Goal: Information Seeking & Learning: Learn about a topic

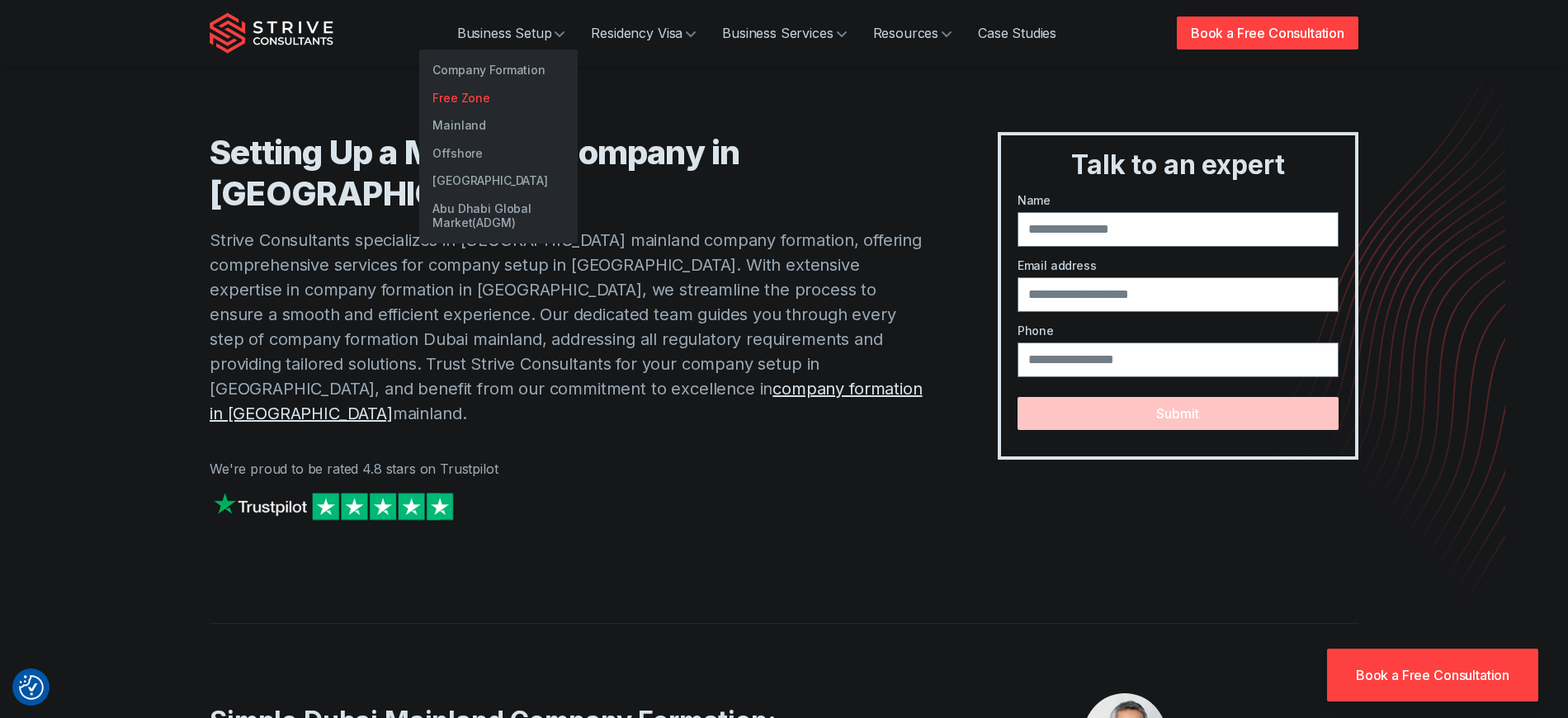
click at [506, 99] on link "Free Zone" at bounding box center [498, 97] width 158 height 28
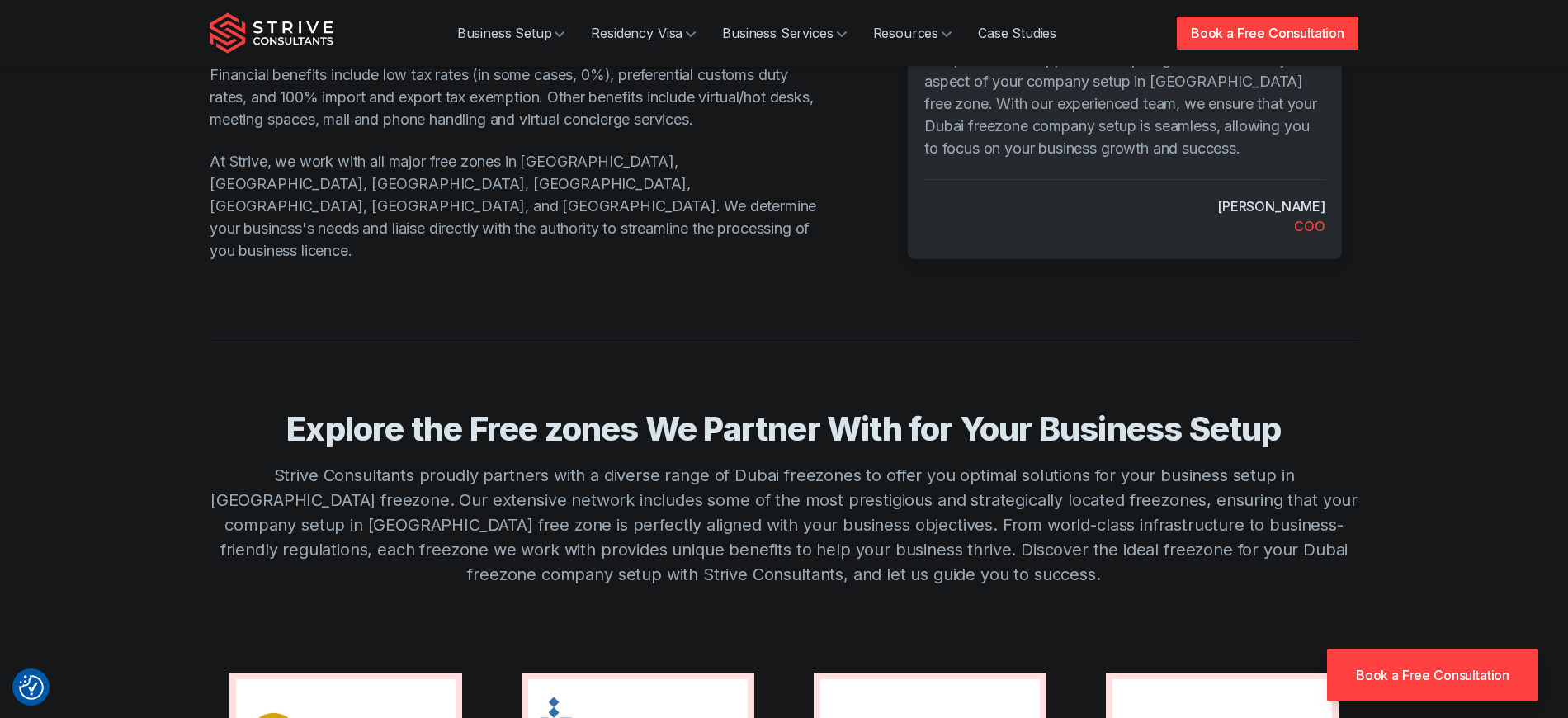
scroll to position [837, 0]
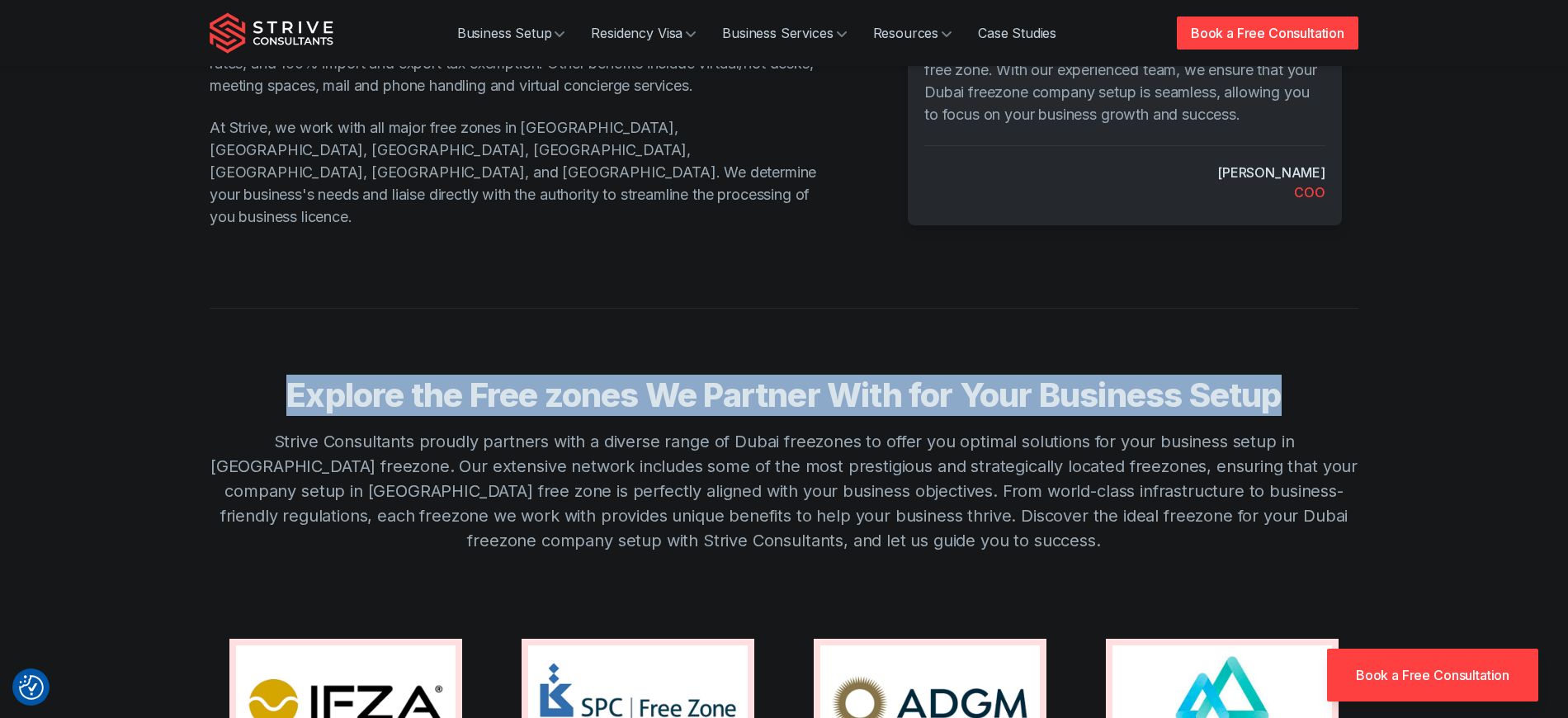
drag, startPoint x: 1299, startPoint y: 349, endPoint x: 286, endPoint y: 345, distance: 1013.0
click at [286, 374] on h3 "Explore the Free zones We Partner With for Your Business Setup" at bounding box center [784, 395] width 1149 height 41
copy h3 "Explore the Free zones We Partner With for Your Business Setup"
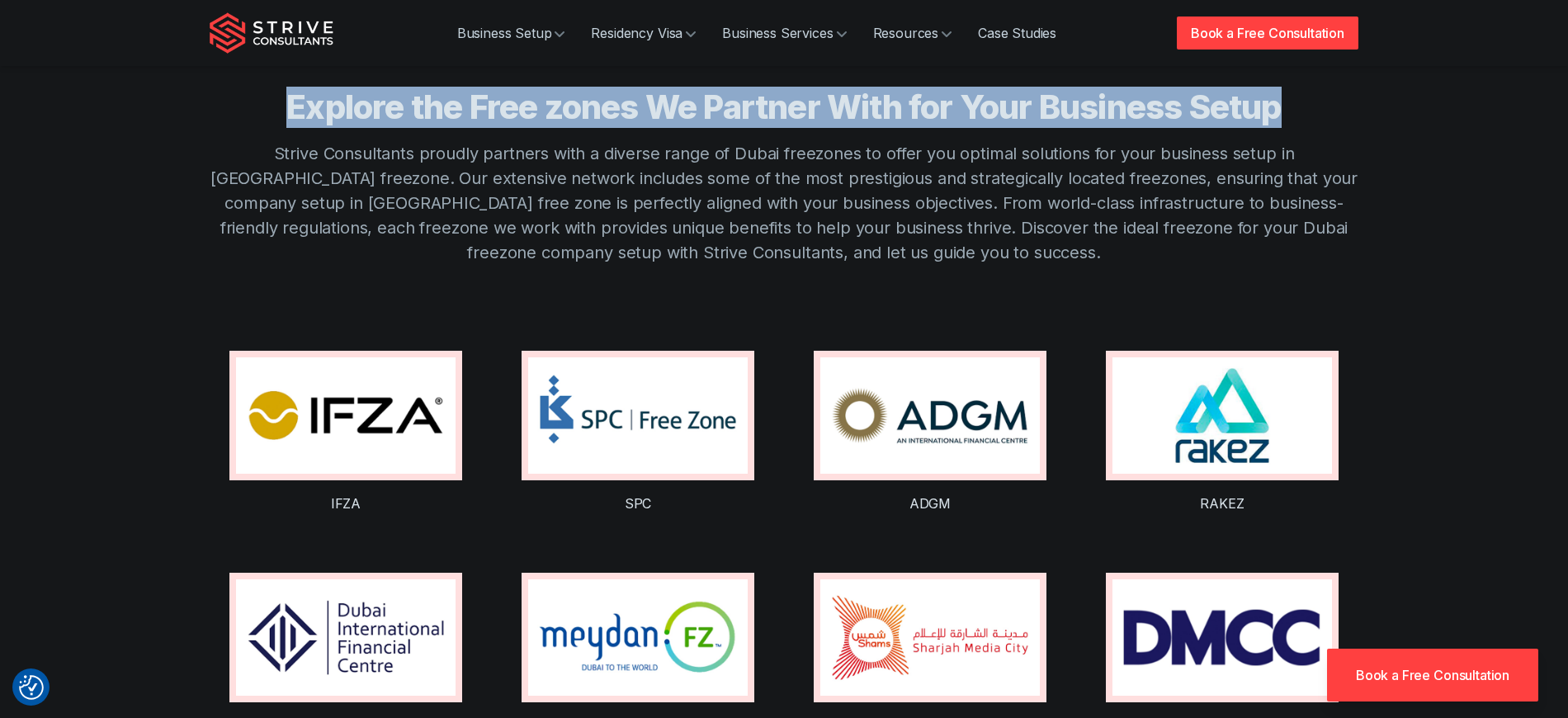
scroll to position [996, 0]
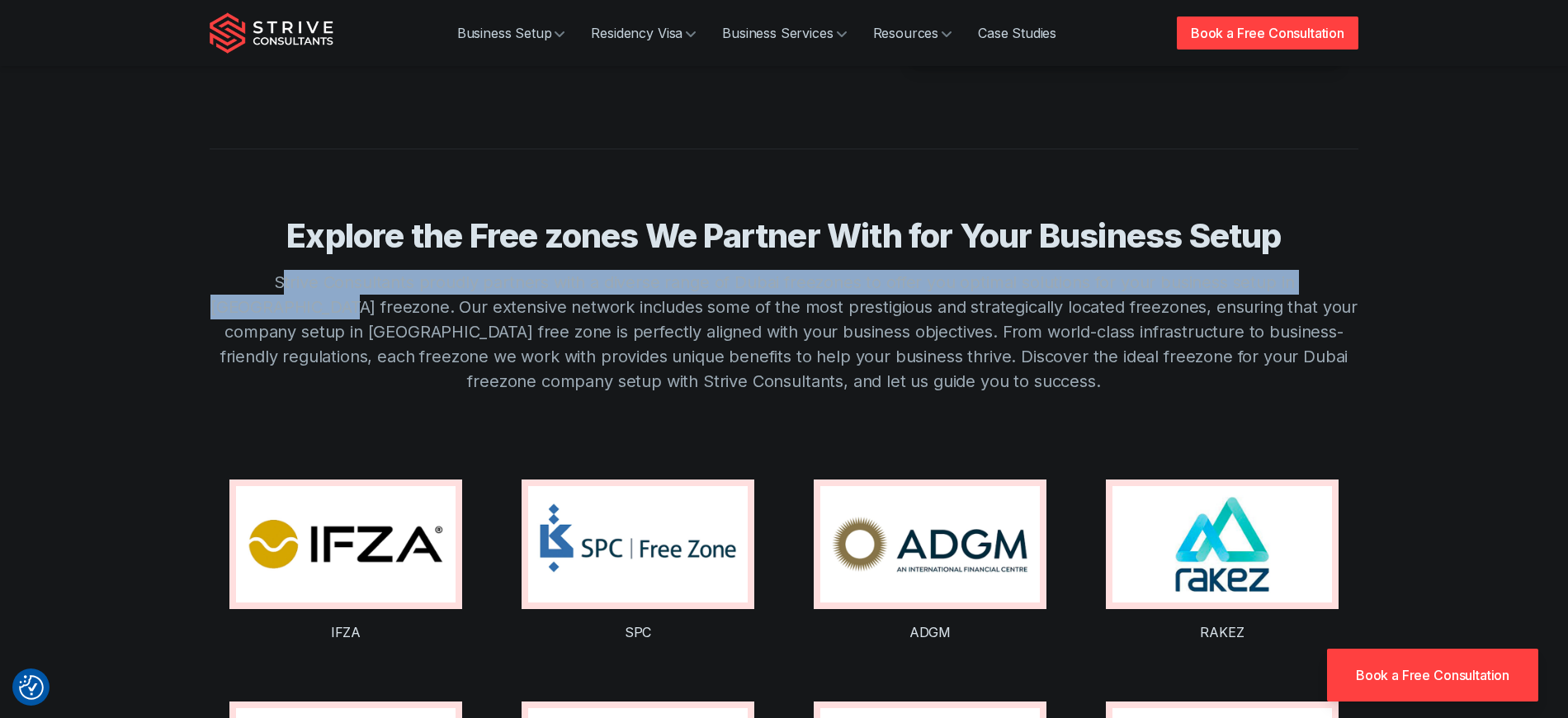
drag, startPoint x: 227, startPoint y: 239, endPoint x: 1358, endPoint y: 238, distance: 1131.0
click at [1358, 238] on div "Explore the Free zones We Partner With for Your Business Setup Strive Consultan…" at bounding box center [784, 516] width 1189 height 735
copy p "trive Consultants proudly partners with a diverse range of Dubai freezones to o…"
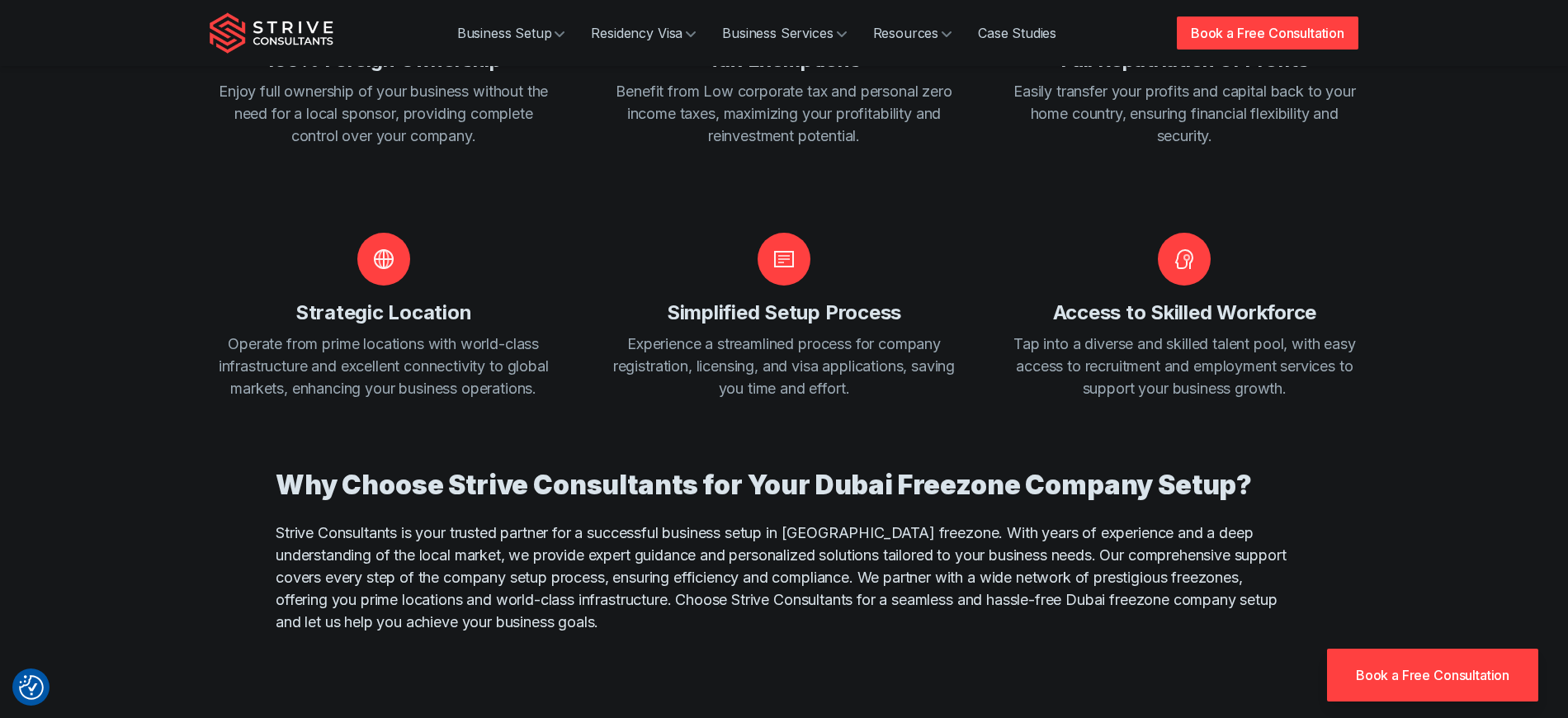
scroll to position [2396, 0]
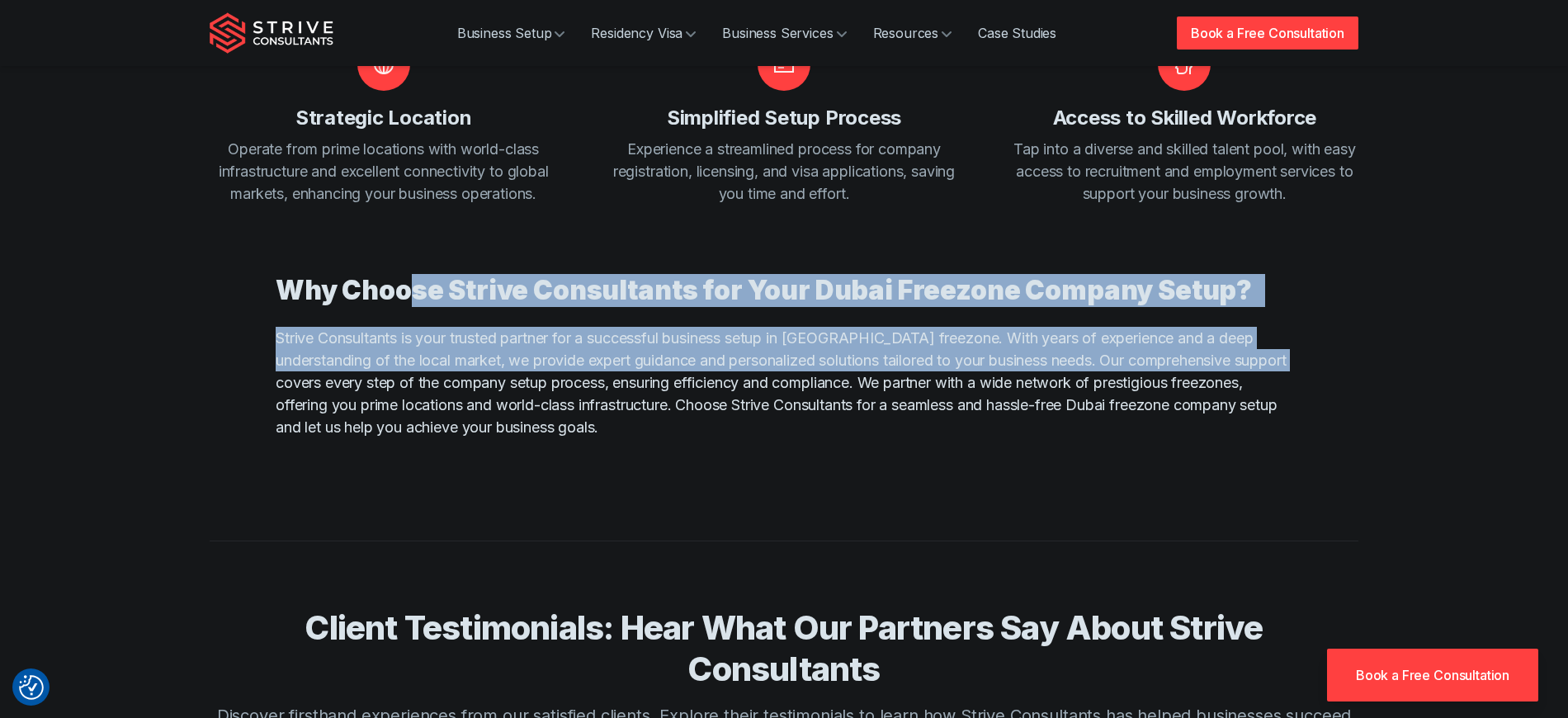
drag, startPoint x: 432, startPoint y: 253, endPoint x: 1317, endPoint y: 395, distance: 896.3
click at [1318, 327] on section "Why Choose Strive Consultants for Your Dubai Freezone Company Setup? Strive Con…" at bounding box center [784, 355] width 1568 height 236
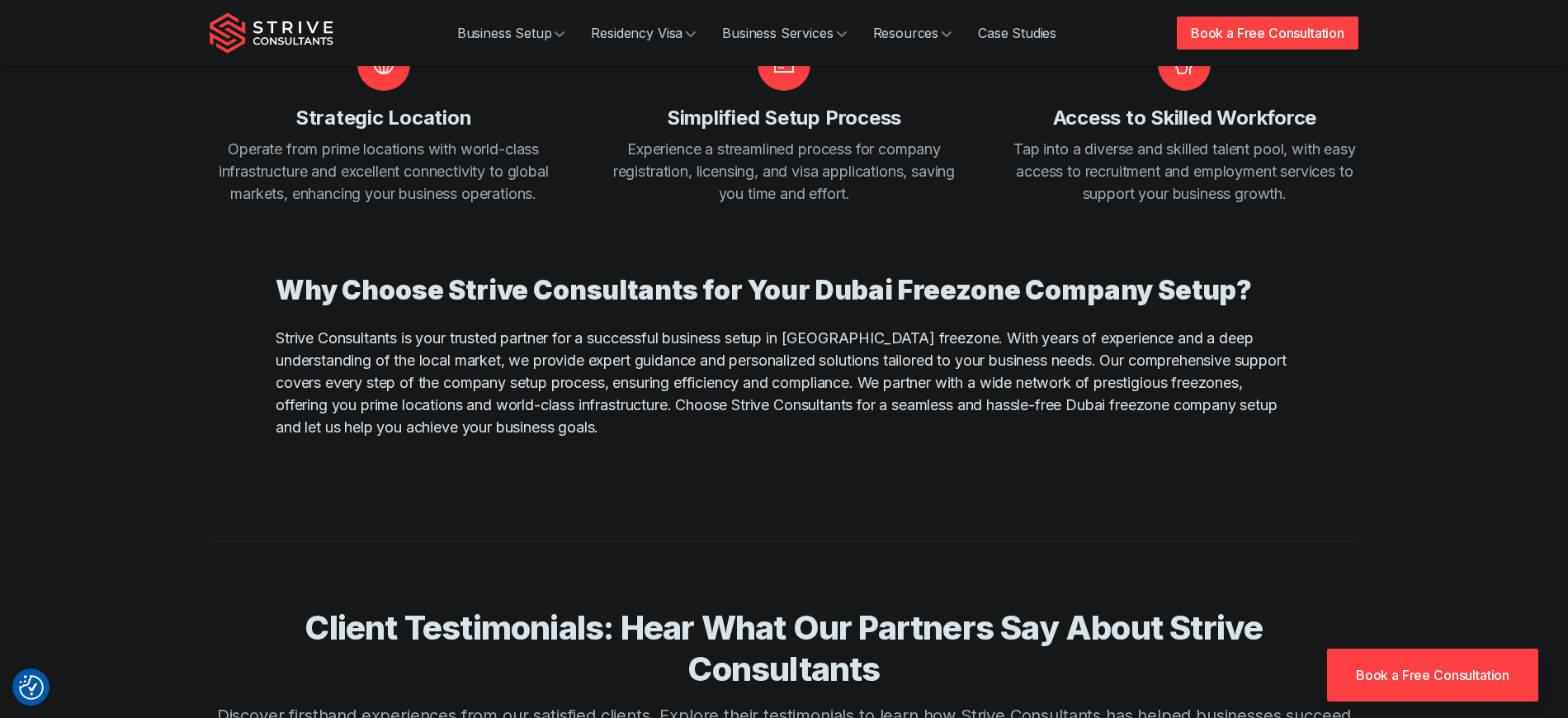
click at [1317, 395] on section "Why Choose Strive Consultants for Your Dubai Freezone Company Setup? Strive Con…" at bounding box center [784, 355] width 1568 height 236
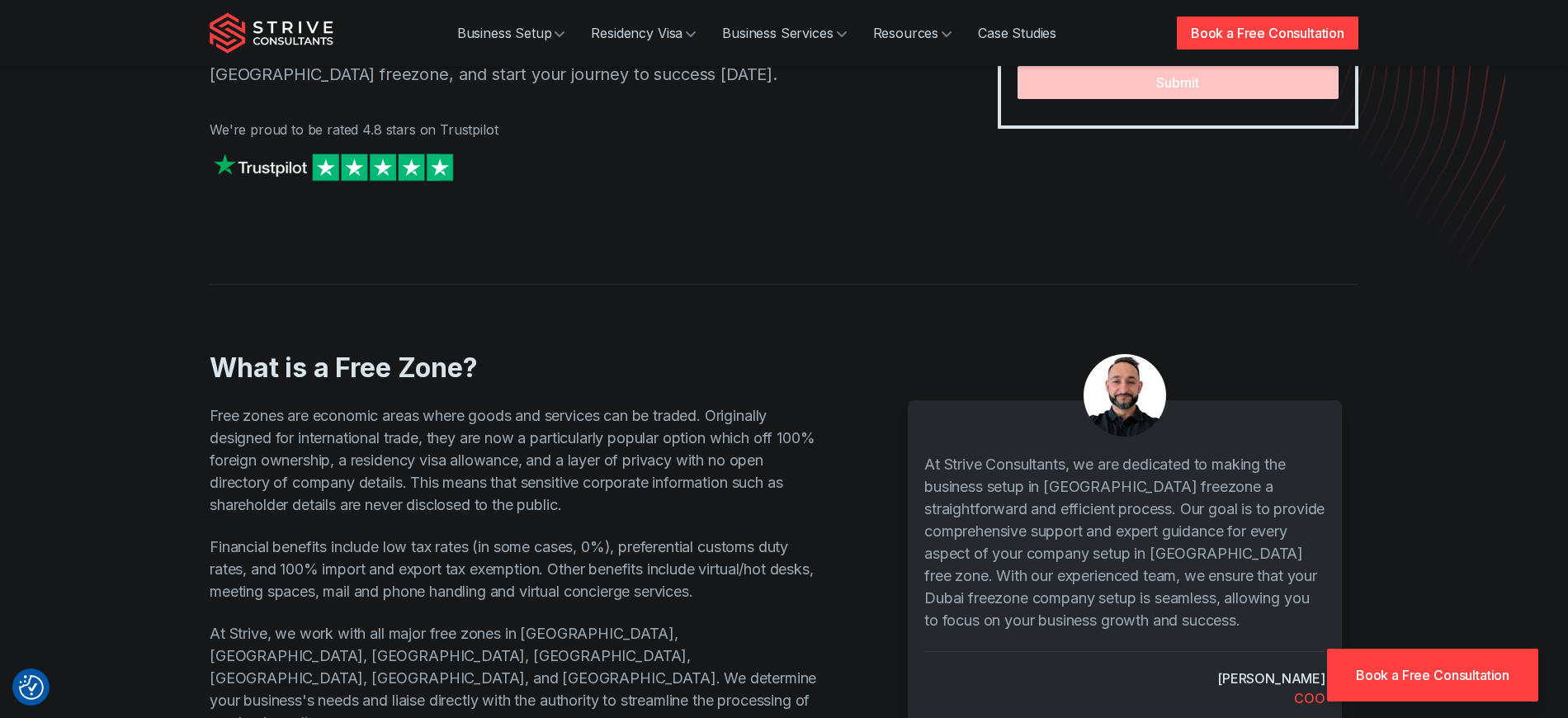
scroll to position [386, 0]
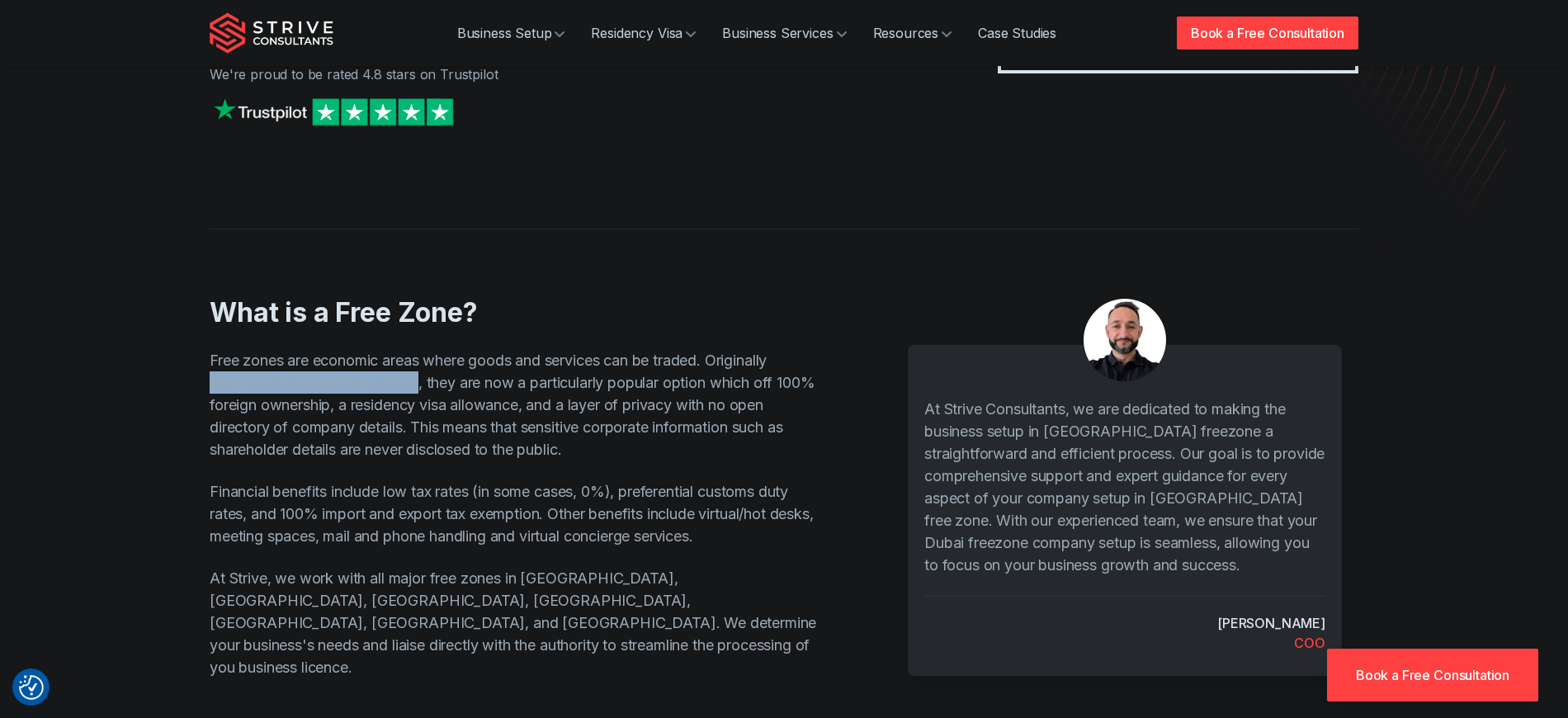
drag, startPoint x: 425, startPoint y: 351, endPoint x: 210, endPoint y: 345, distance: 215.1
click at [210, 349] on p "Free zones are economic areas where goods and services can be traded. Originall…" at bounding box center [514, 404] width 609 height 111
copy p "designed for international trade"
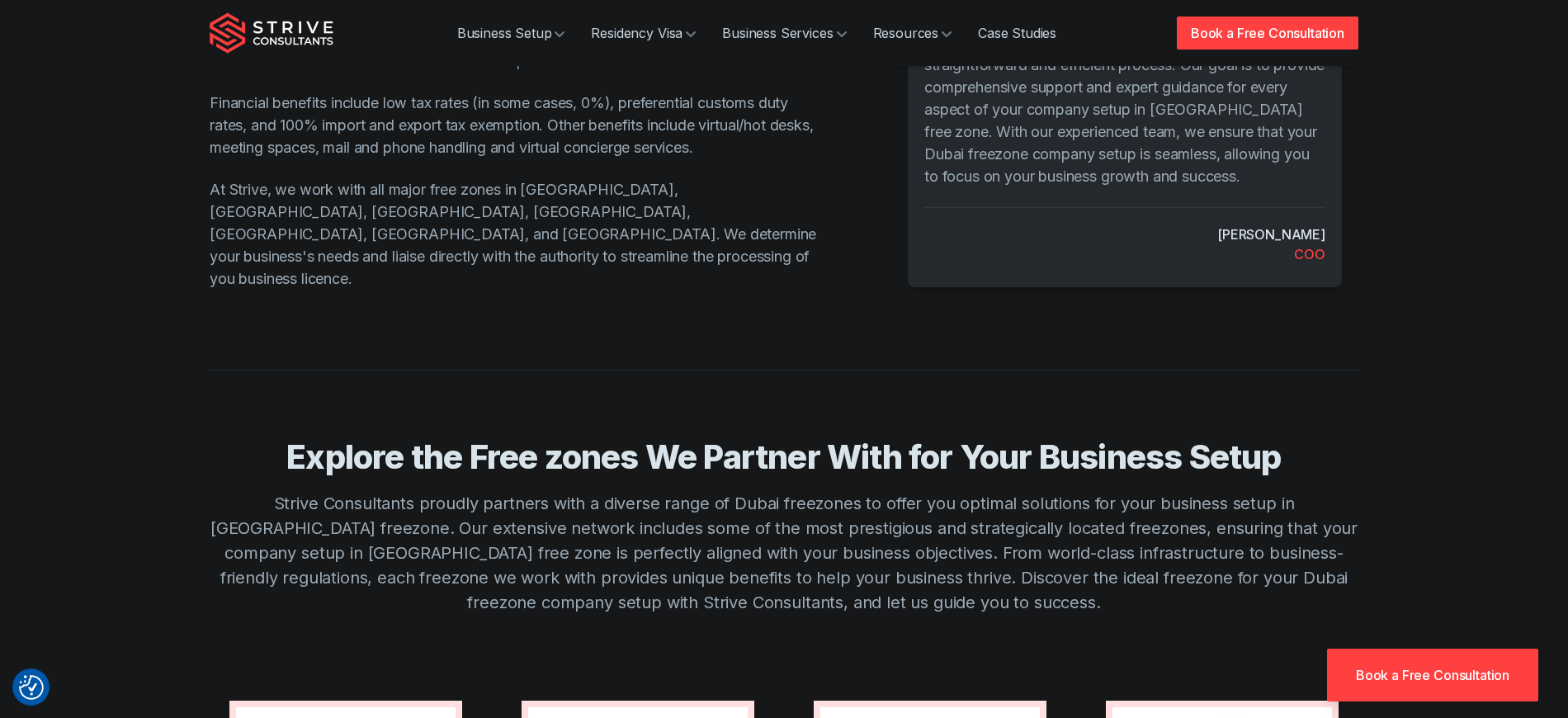
scroll to position [1192, 0]
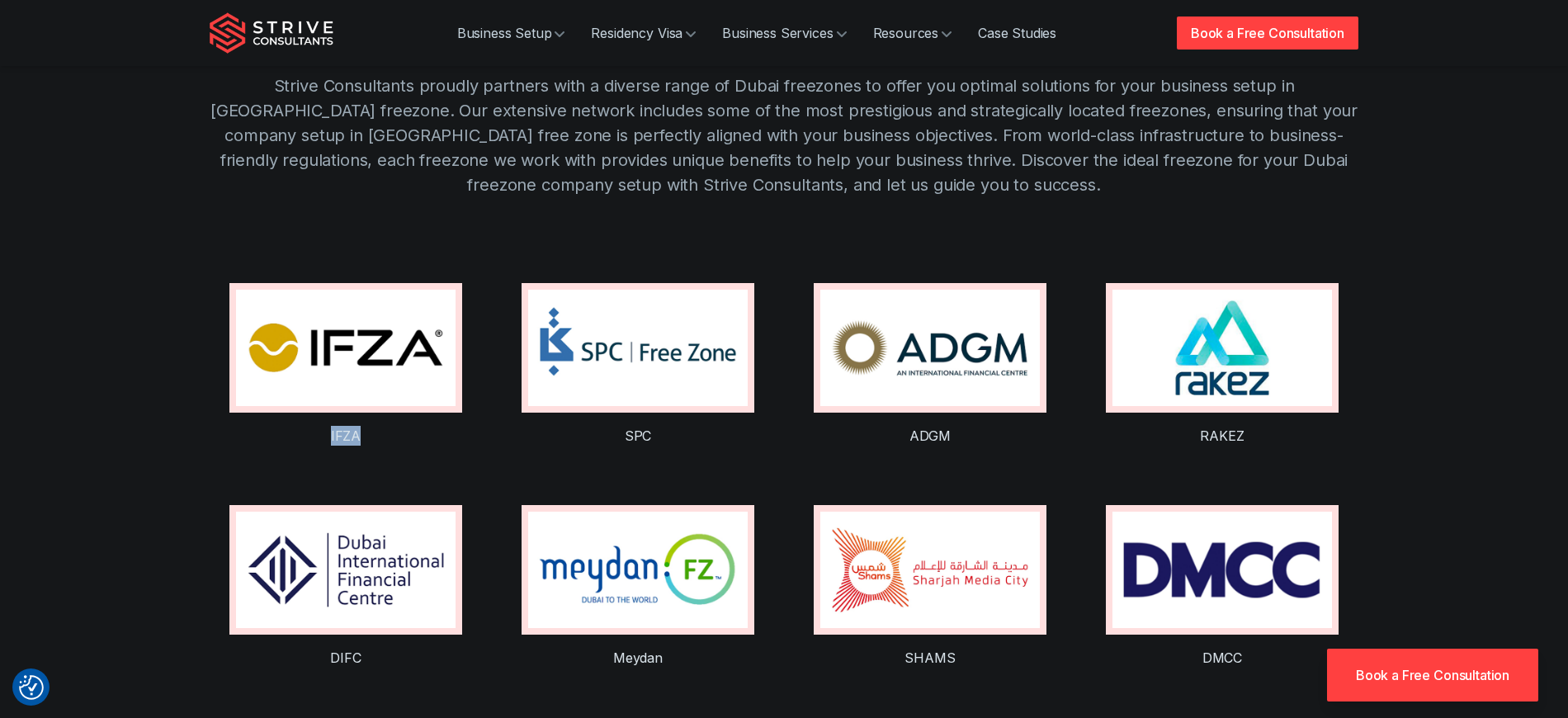
drag, startPoint x: 389, startPoint y: 397, endPoint x: 332, endPoint y: 392, distance: 57.2
click at [332, 426] on h6 "IFZA" at bounding box center [346, 435] width 233 height 20
copy link "IFZA"
drag, startPoint x: 688, startPoint y: 393, endPoint x: 613, endPoint y: 384, distance: 75.5
click at [613, 426] on h6 "SPC" at bounding box center [637, 435] width 233 height 20
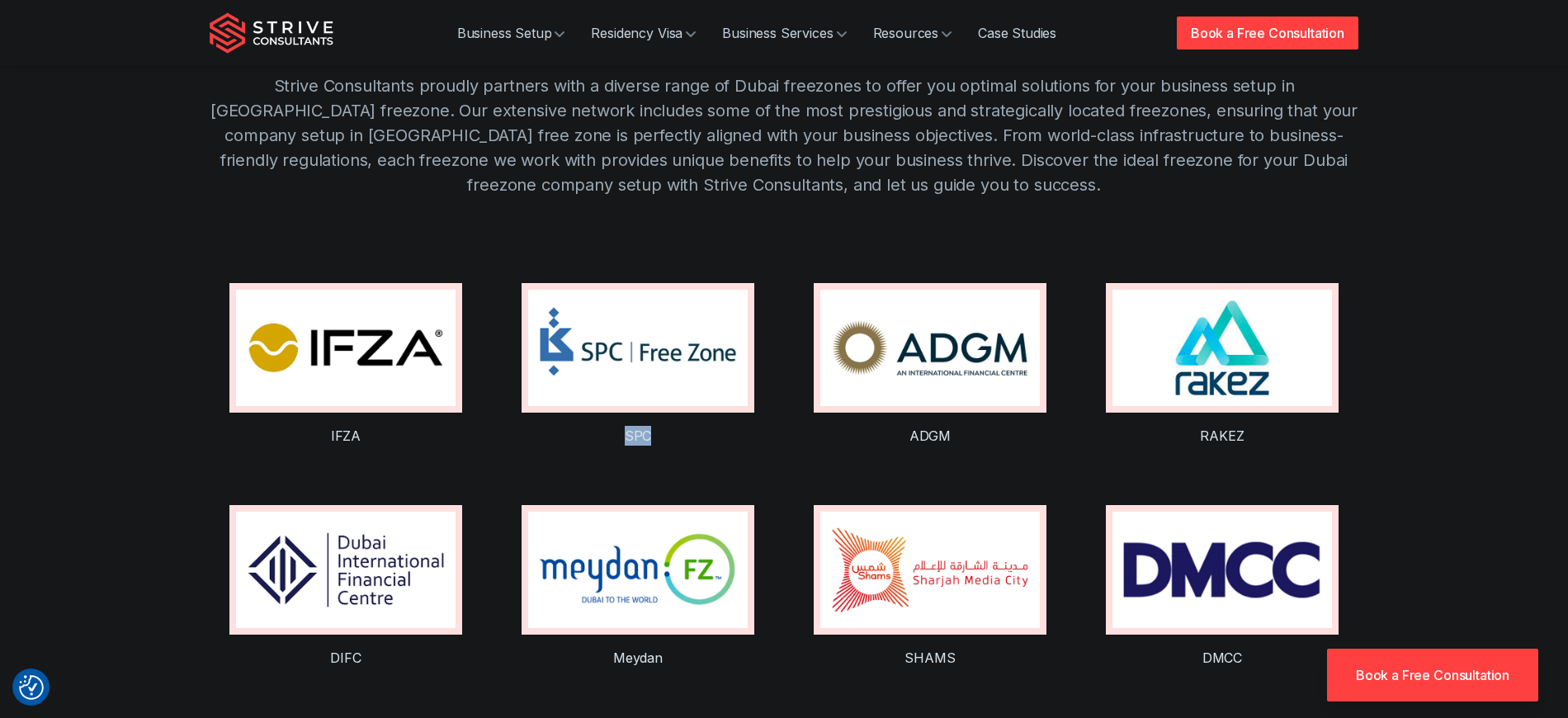
copy link "SPC"
drag, startPoint x: 1218, startPoint y: 391, endPoint x: 1190, endPoint y: 387, distance: 28.3
click at [1190, 426] on h6 "RAKEZ" at bounding box center [1221, 435] width 233 height 20
click at [141, 214] on section "Explore the Free zones We Partner With for Your Business Setup Strive Consultan…" at bounding box center [784, 319] width 1568 height 735
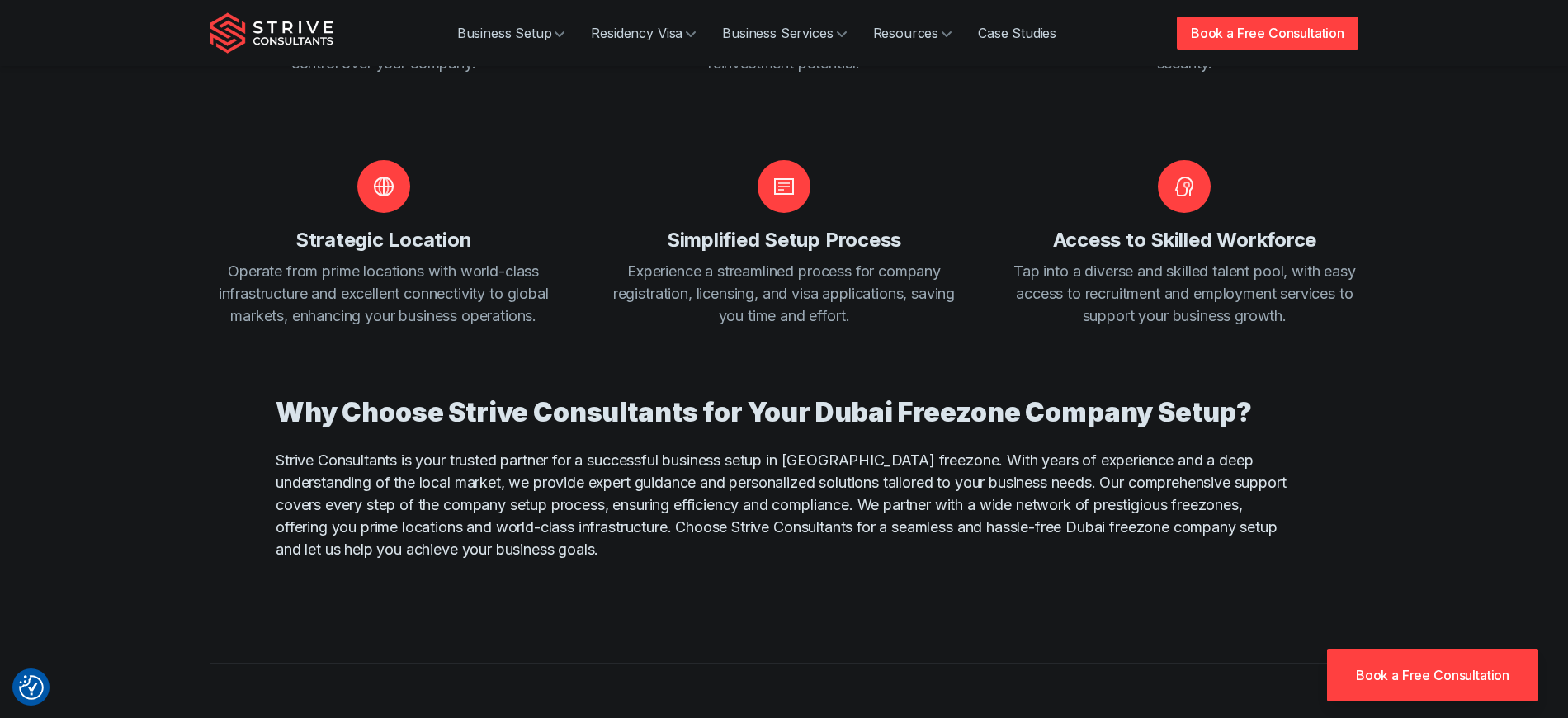
scroll to position [2273, 0]
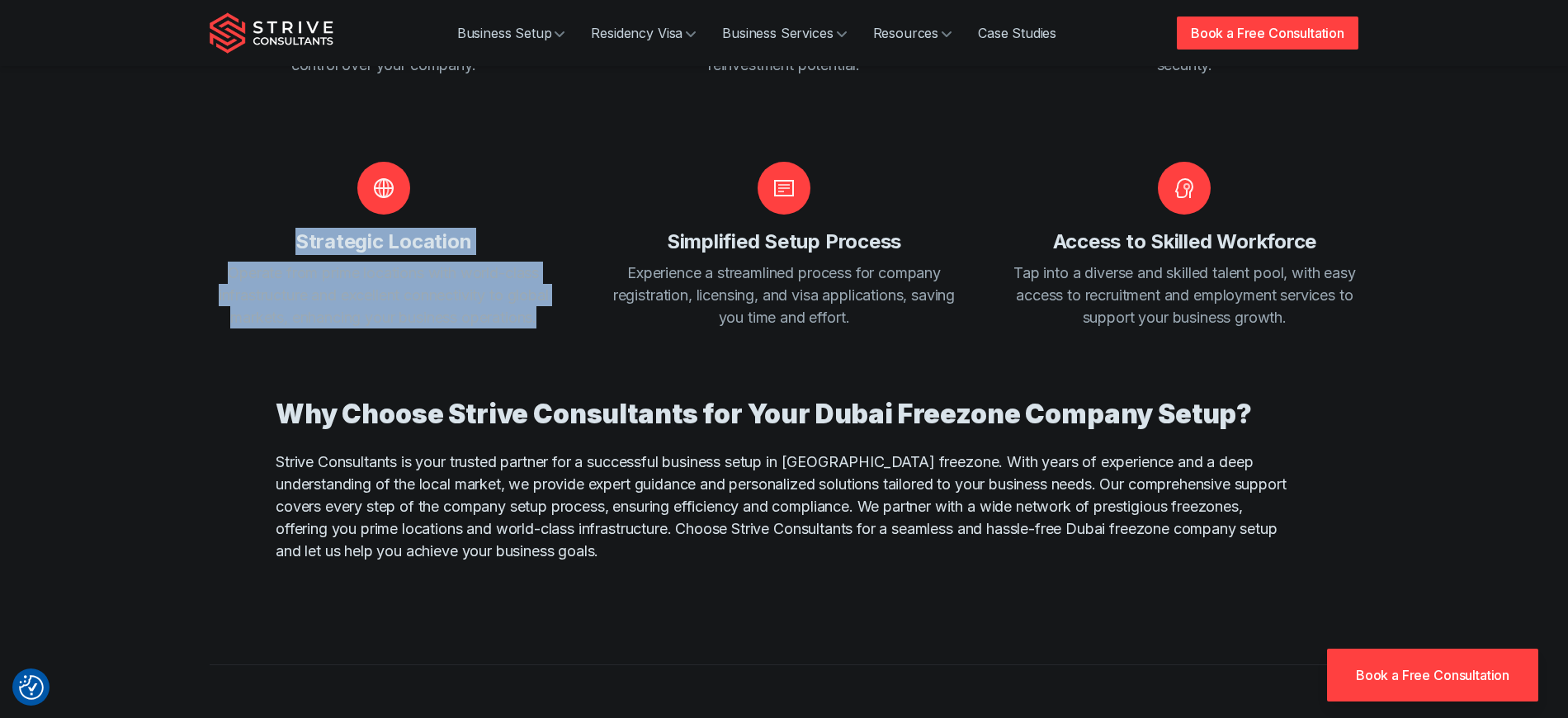
drag, startPoint x: 550, startPoint y: 281, endPoint x: 282, endPoint y: 203, distance: 279.1
click at [286, 205] on div "Strategic Location Operate from prime locations with world-class infrastructure…" at bounding box center [383, 262] width 348 height 200
